Goal: Register for event/course

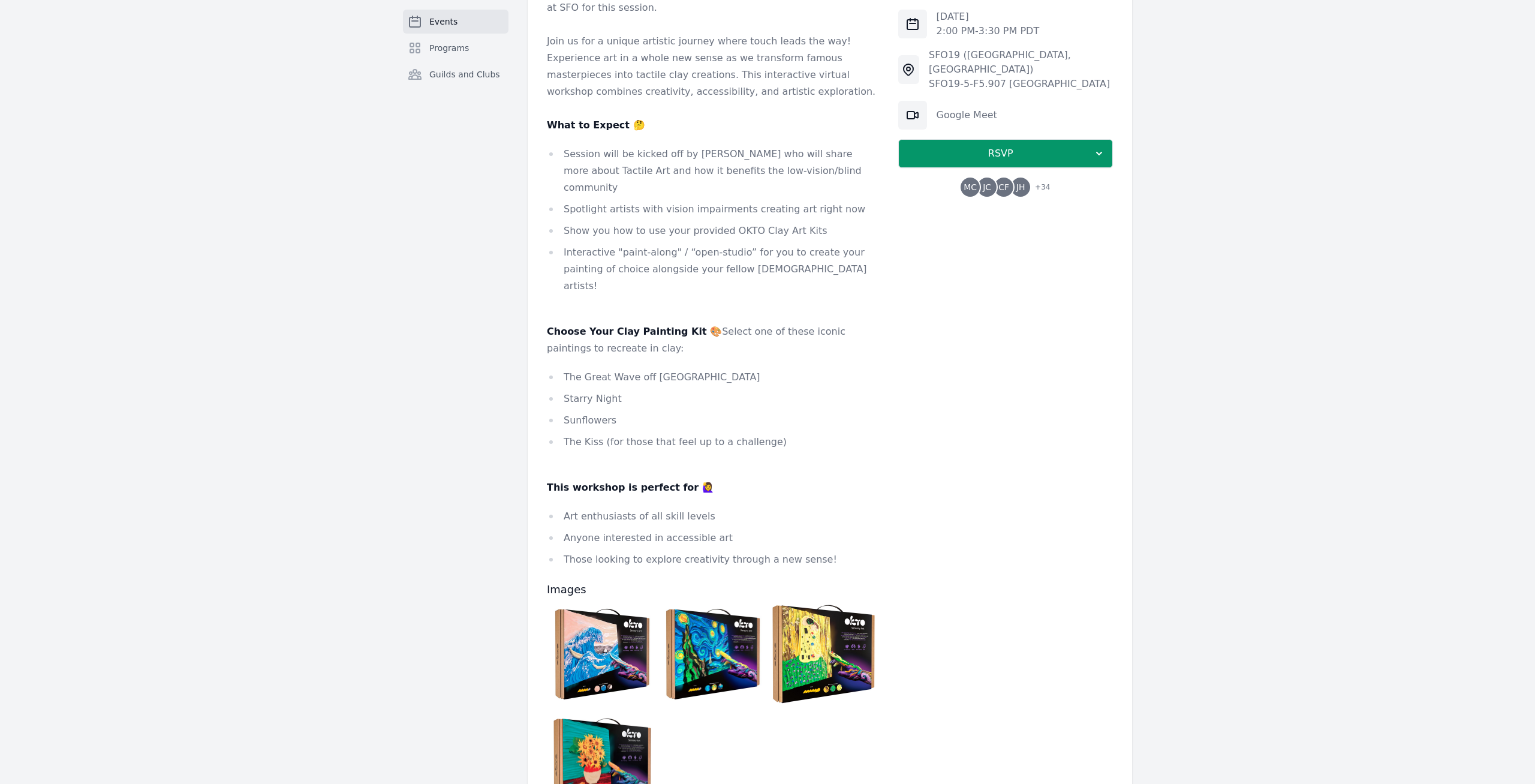
scroll to position [489, 0]
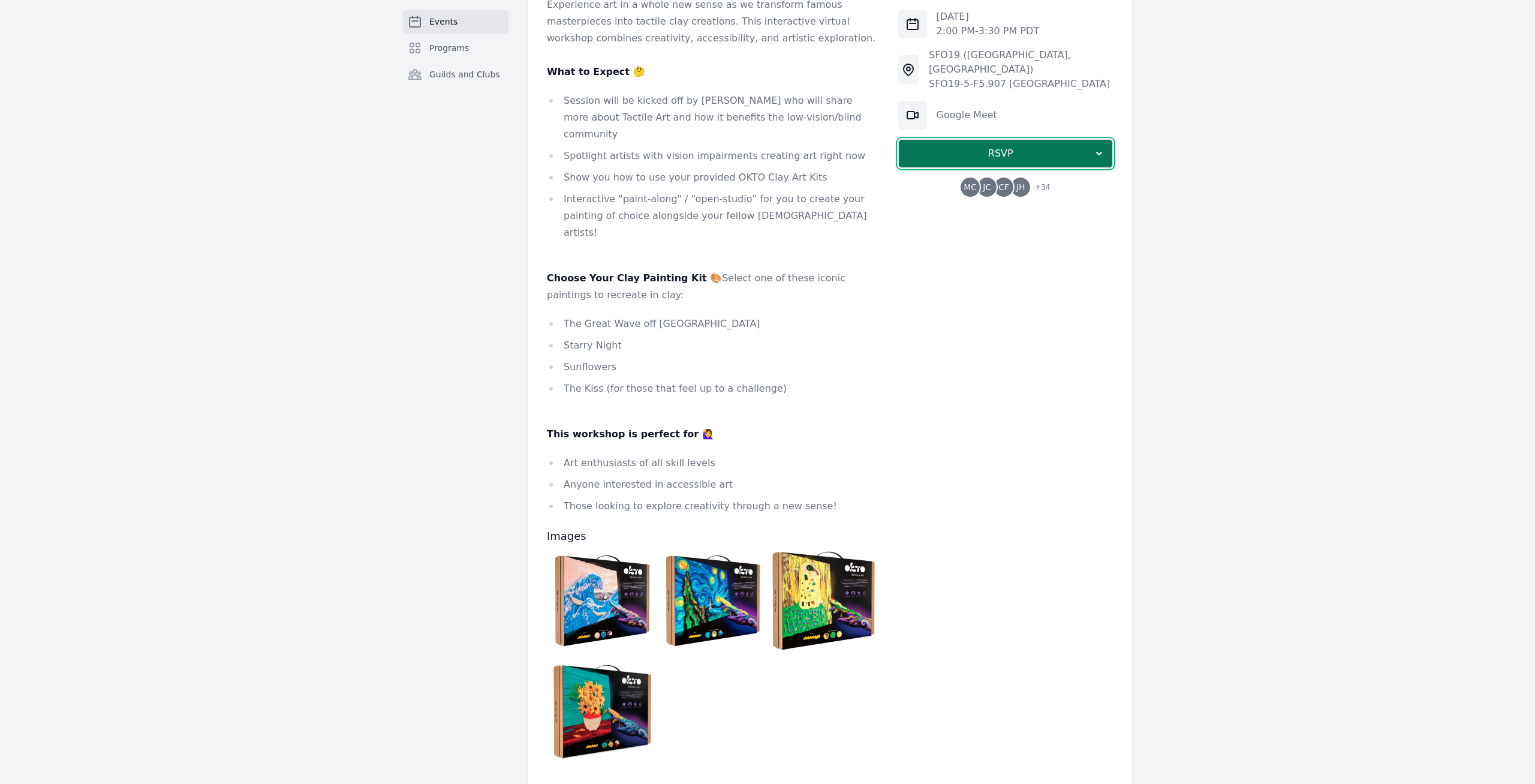
click at [1014, 147] on span "RSVP" at bounding box center [1000, 154] width 184 height 15
click at [970, 175] on link "I'm going" at bounding box center [1006, 185] width 215 height 21
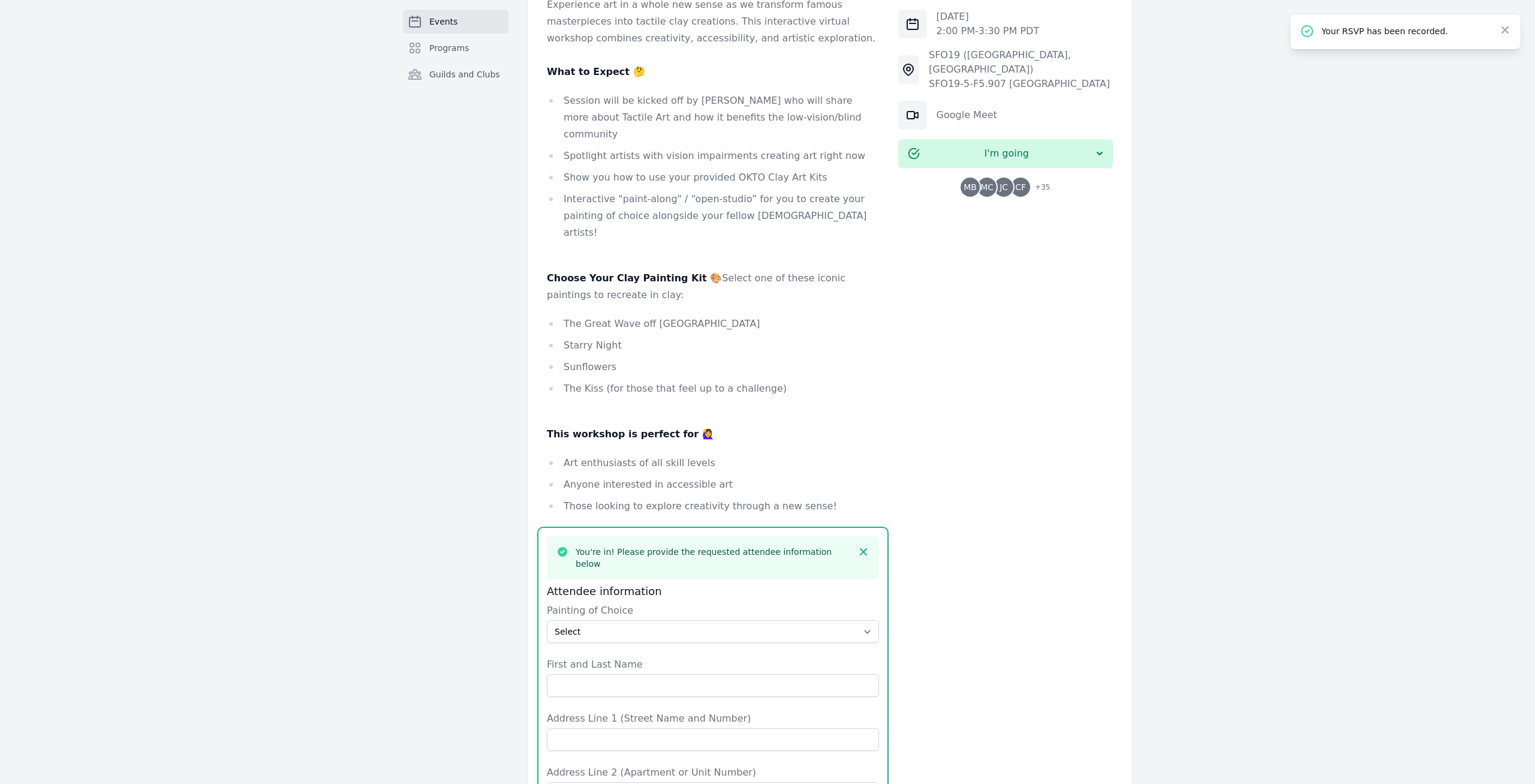
scroll to position [968, 0]
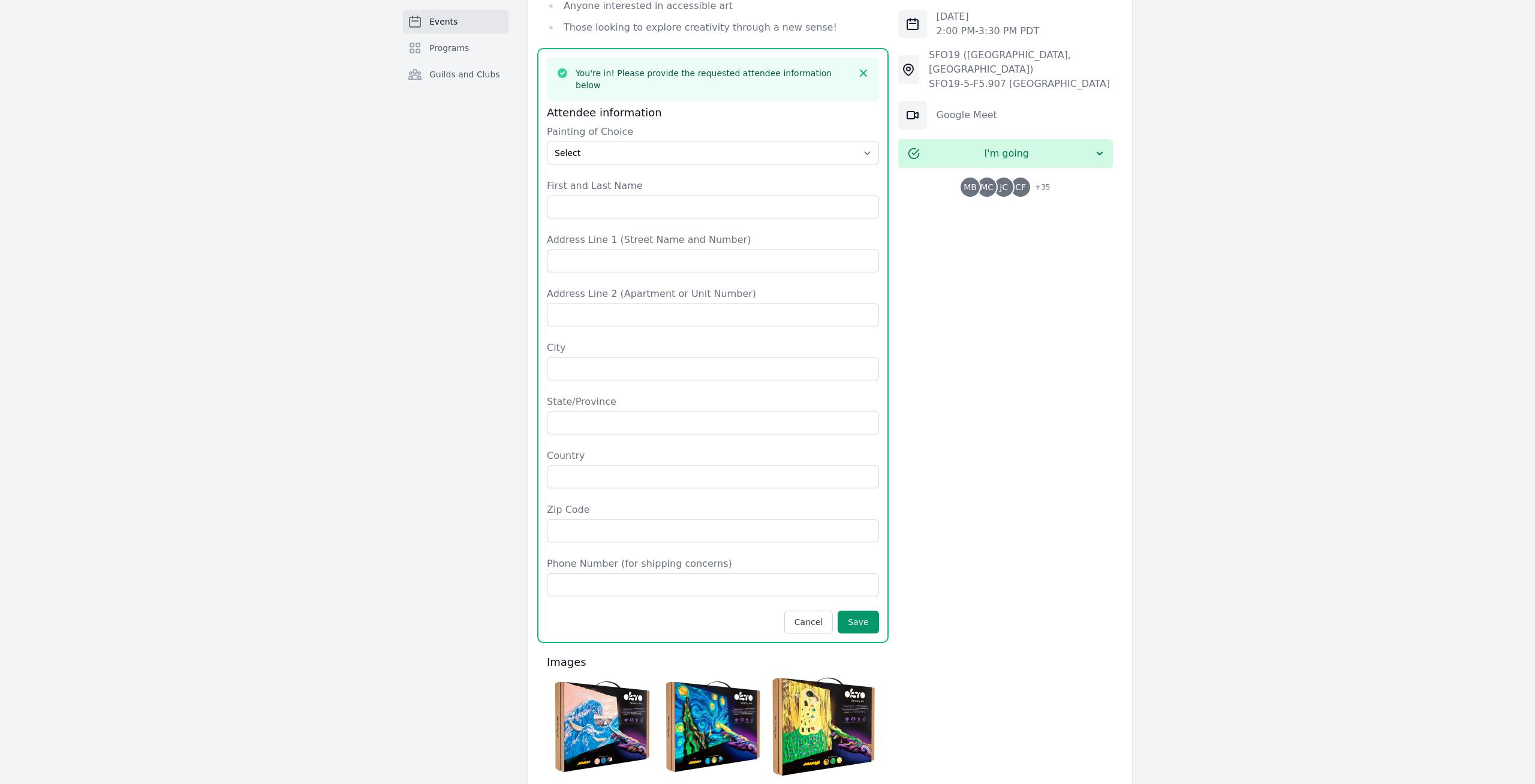
click at [336, 346] on div "Events Programs Guilds and Clubs Part of [DATE] and National Disability Employm…" at bounding box center [767, 90] width 1535 height 2032
click at [547, 142] on select "Select The Great Wave off Kanagawa Starry Night Sunflowers The Kiss" at bounding box center [712, 153] width 332 height 23
click at [442, 644] on div "Events Programs Guilds and Clubs" at bounding box center [456, 90] width 106 height 1984
click at [547, 142] on select "Select The Great Wave off Kanagawa Starry Night Sunflowers The Kiss" at bounding box center [712, 153] width 332 height 23
select select "Starry Night"
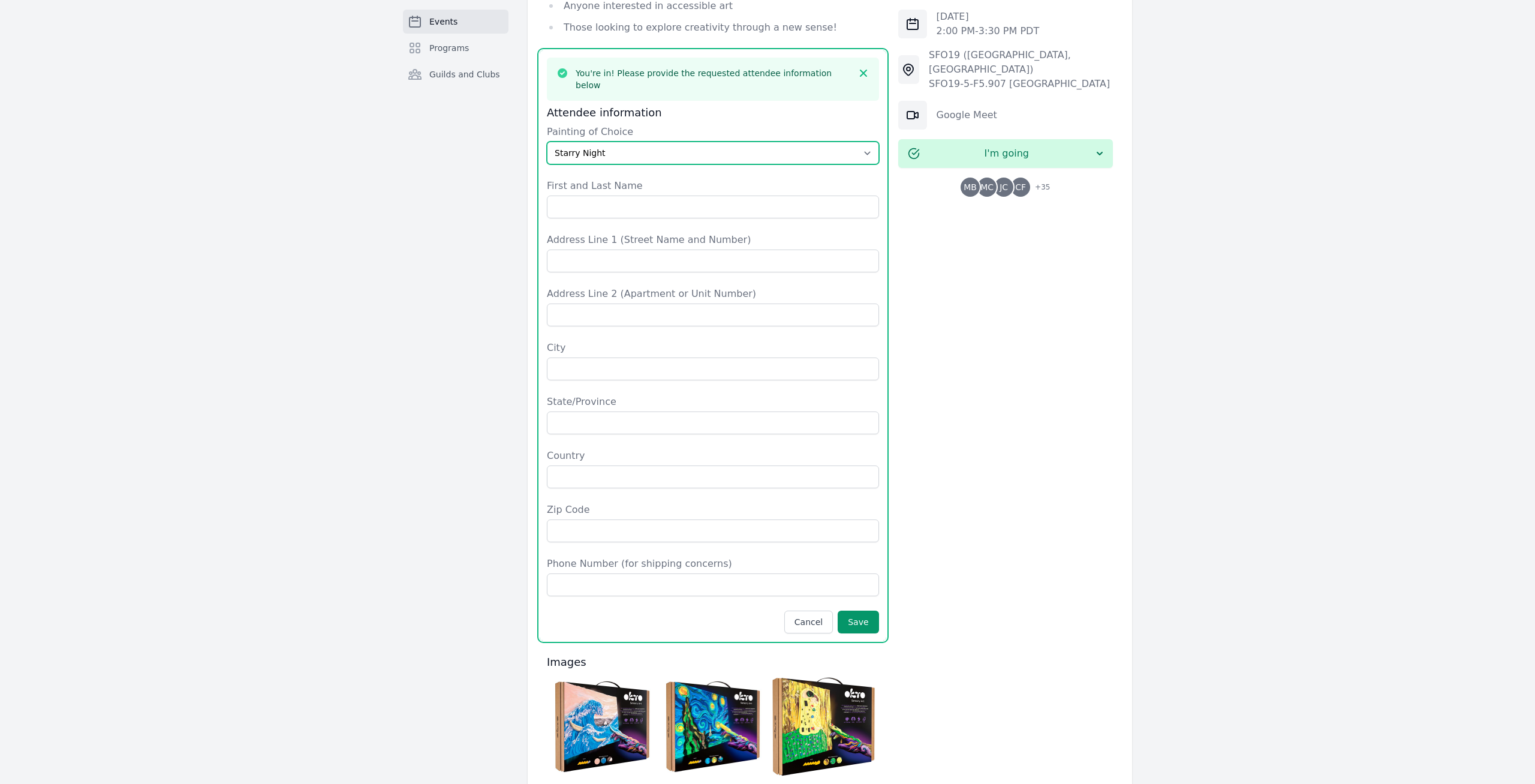
click option "Starry Night" at bounding box center [0, 0] width 0 height 0
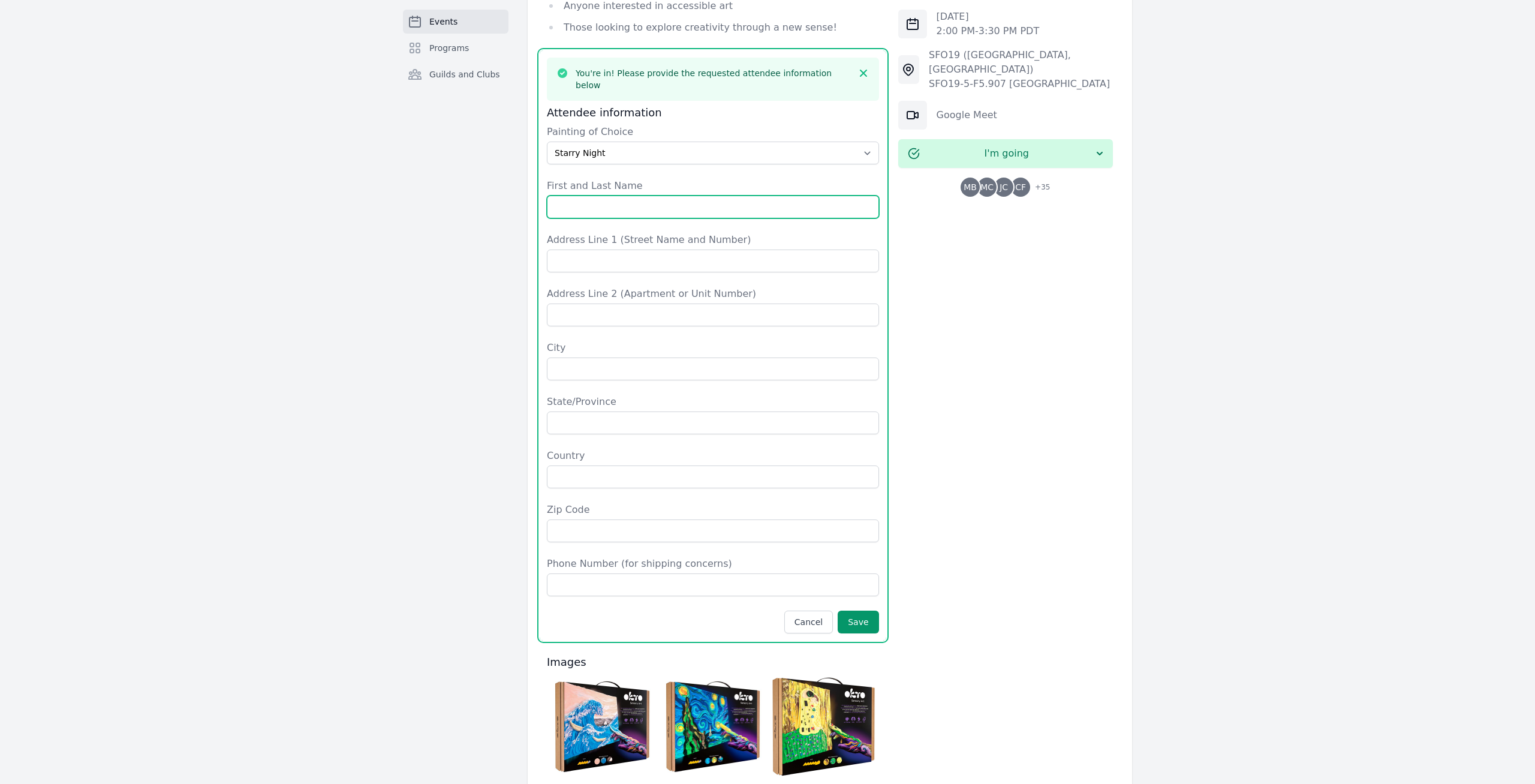
click at [613, 196] on input "First and Last Name" at bounding box center [712, 207] width 332 height 23
click at [662, 196] on input "[PERSON_NAME]" at bounding box center [712, 207] width 332 height 23
type input "[PERSON_NAME]"
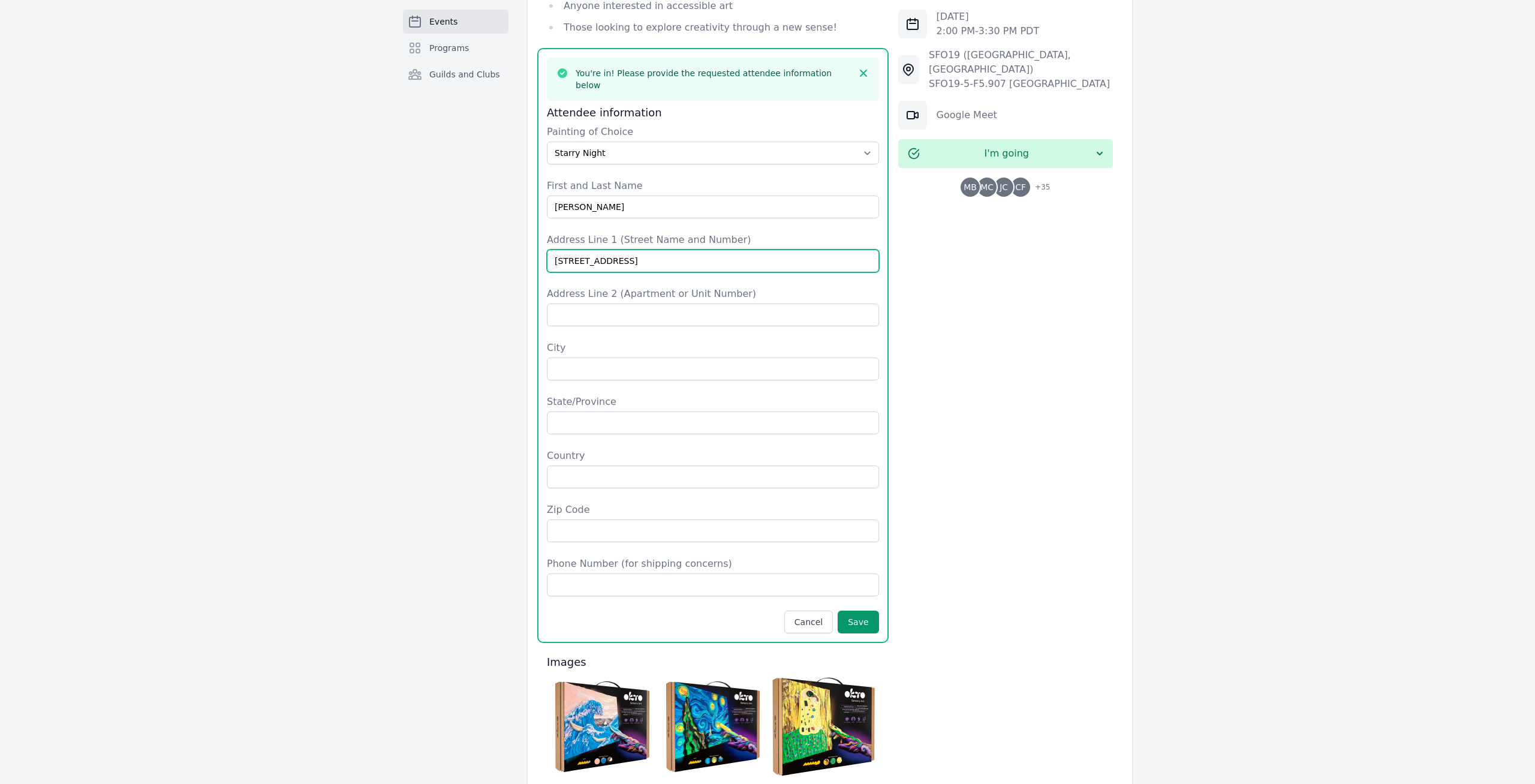
type input "[STREET_ADDRESS]"
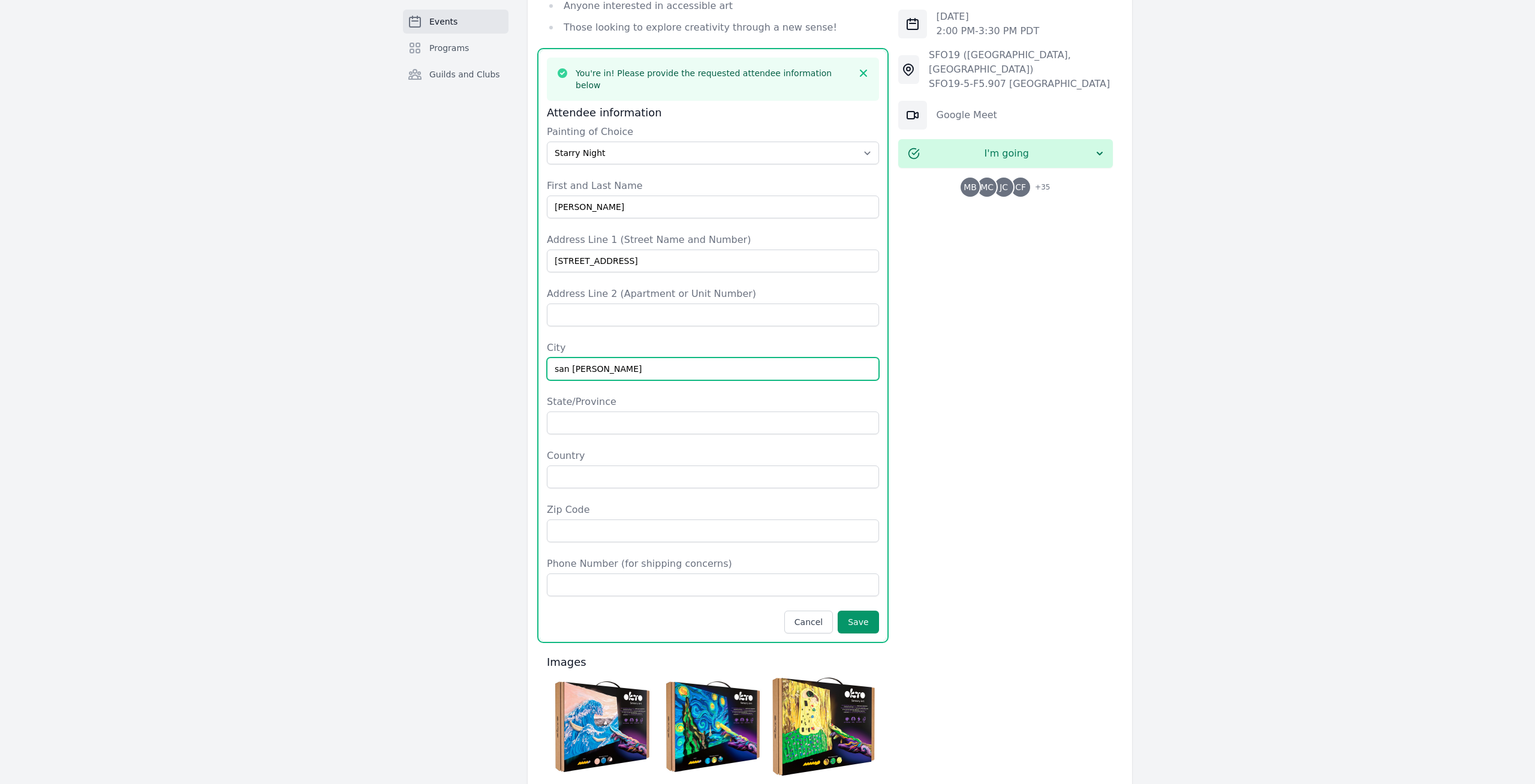
type input "san [PERSON_NAME]"
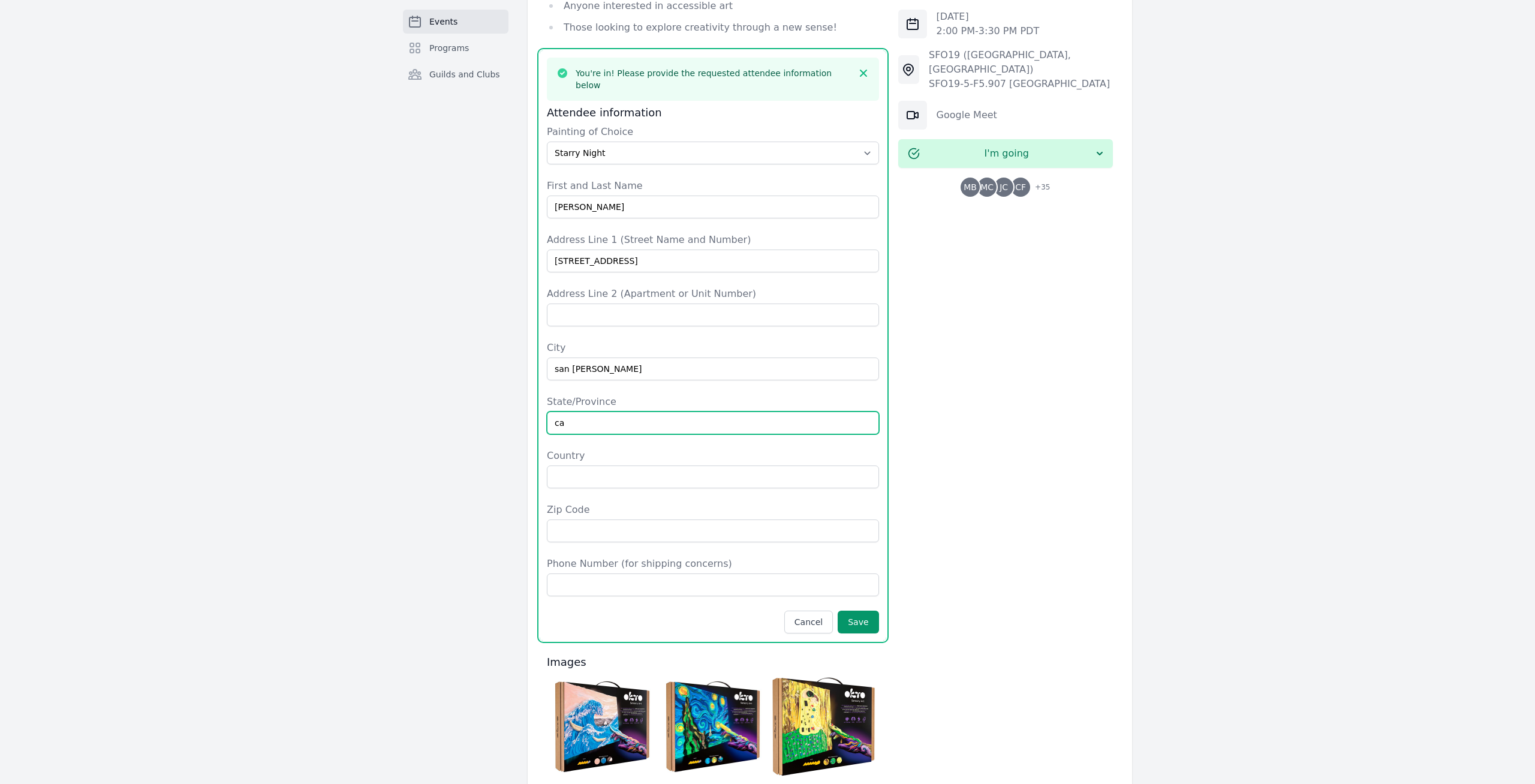
type input "ca"
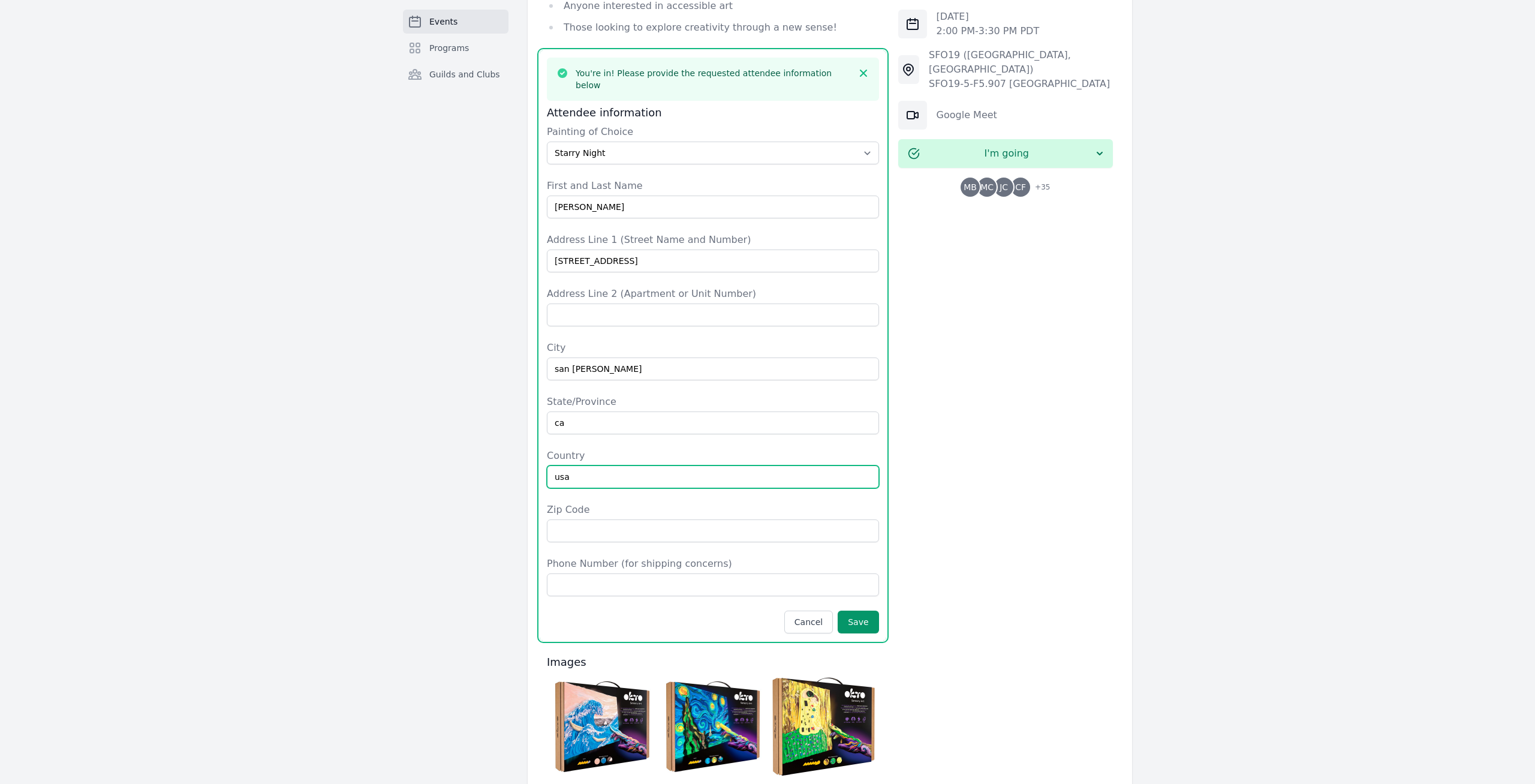
type input "usa"
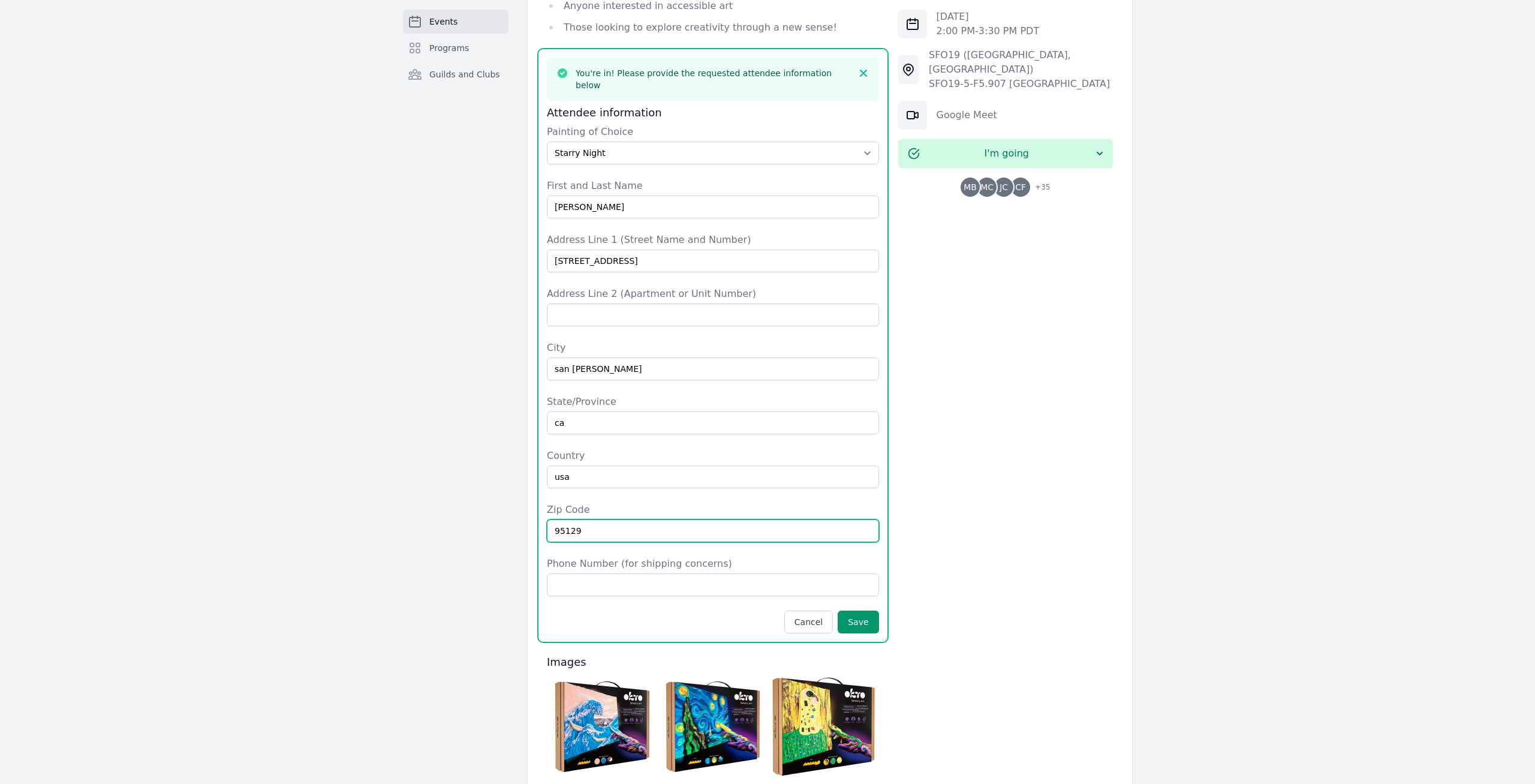
type input "95129"
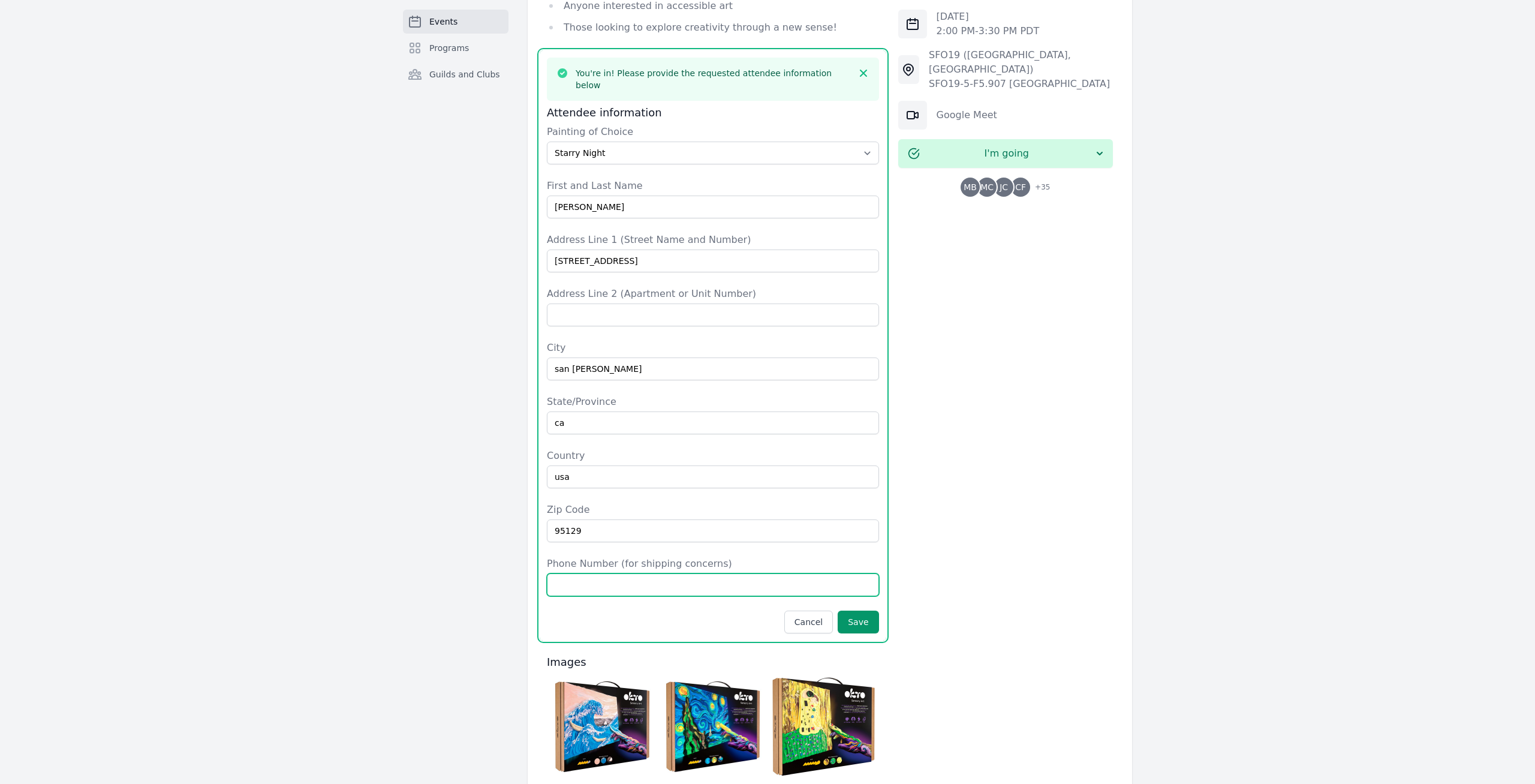
click at [661, 573] on input "Phone Number (for shipping concerns)" at bounding box center [712, 584] width 332 height 23
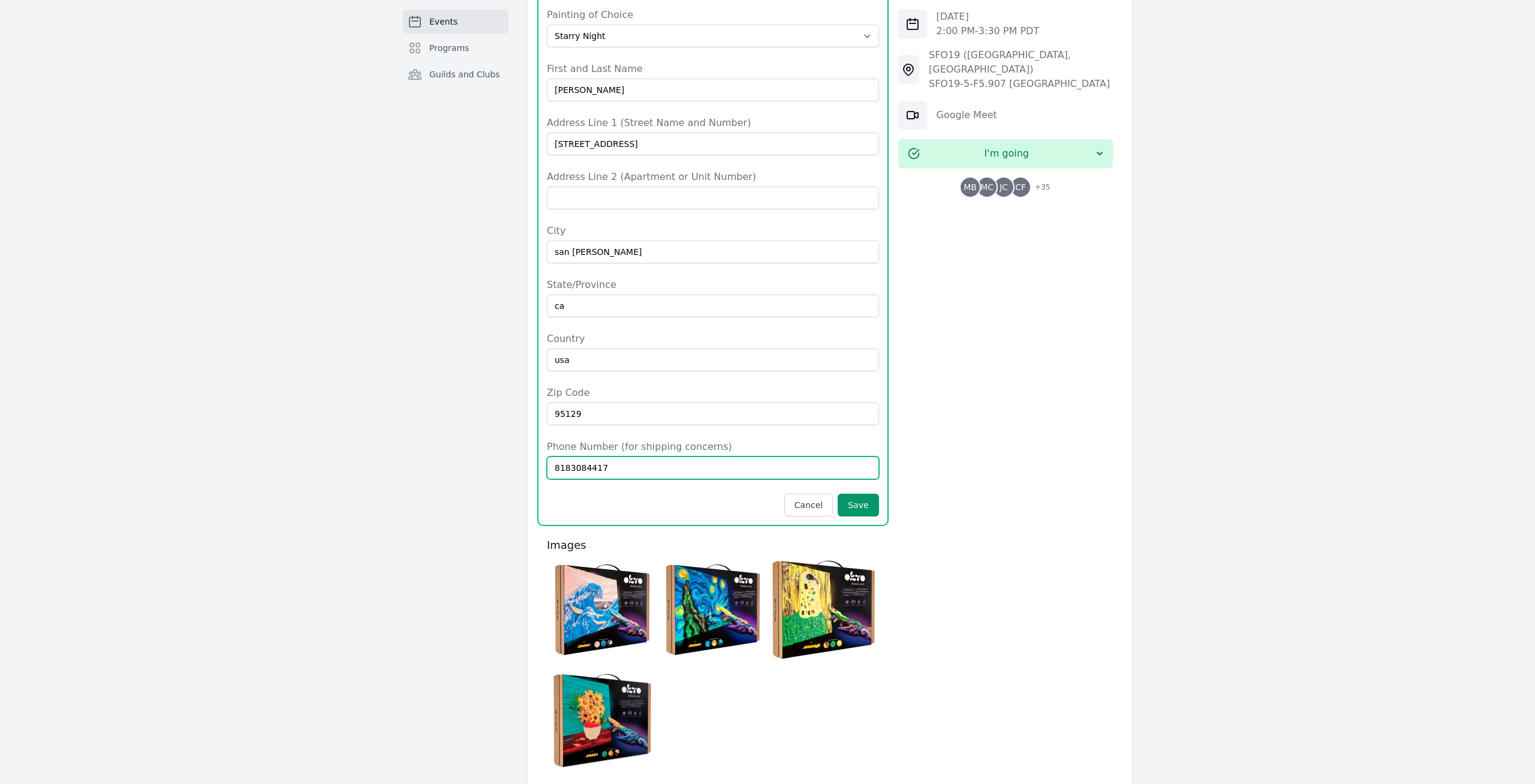
scroll to position [1146, 0]
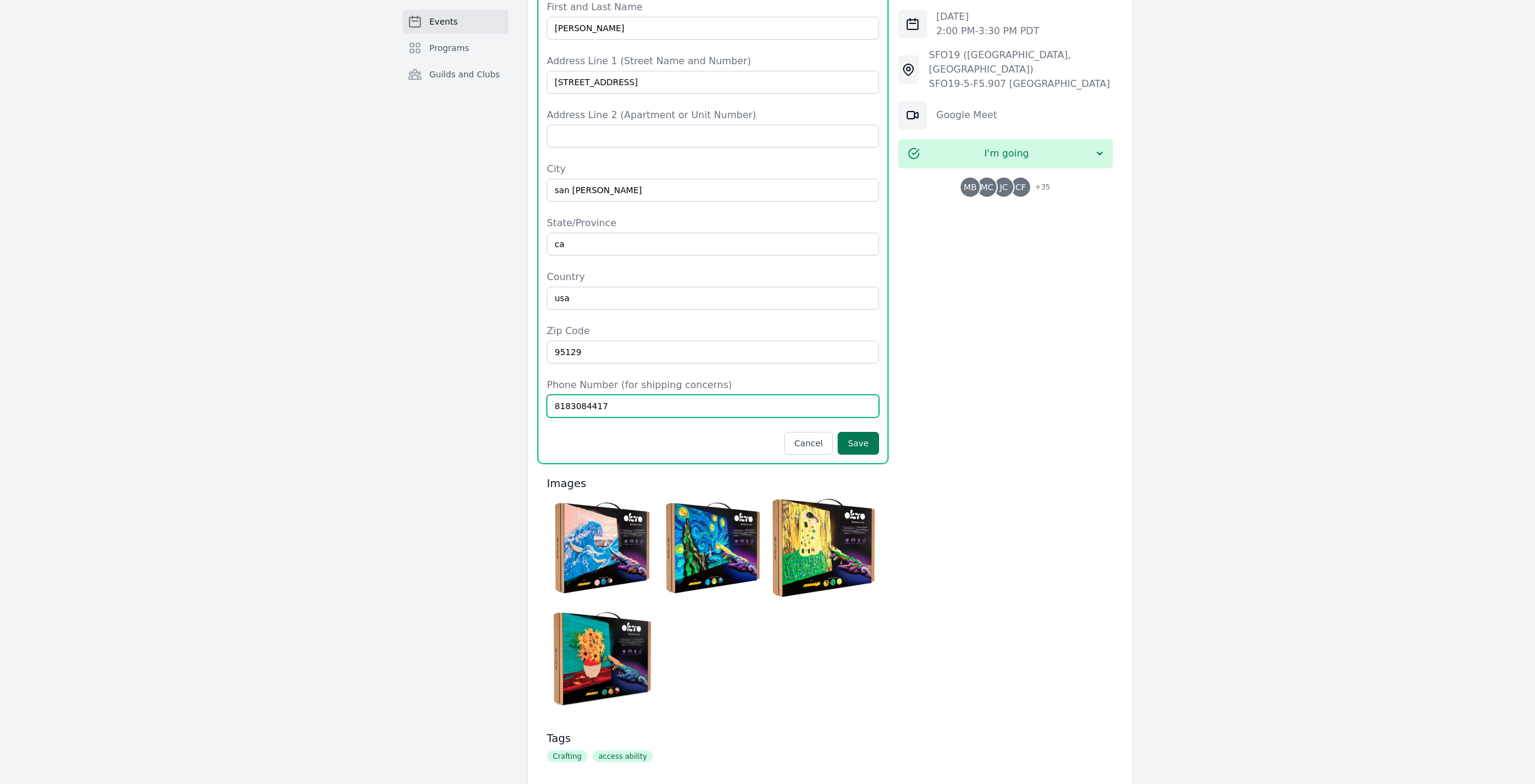
type input "8183084417"
click at [870, 431] on button "Save" at bounding box center [859, 443] width 41 height 23
